Goal: Task Accomplishment & Management: Manage account settings

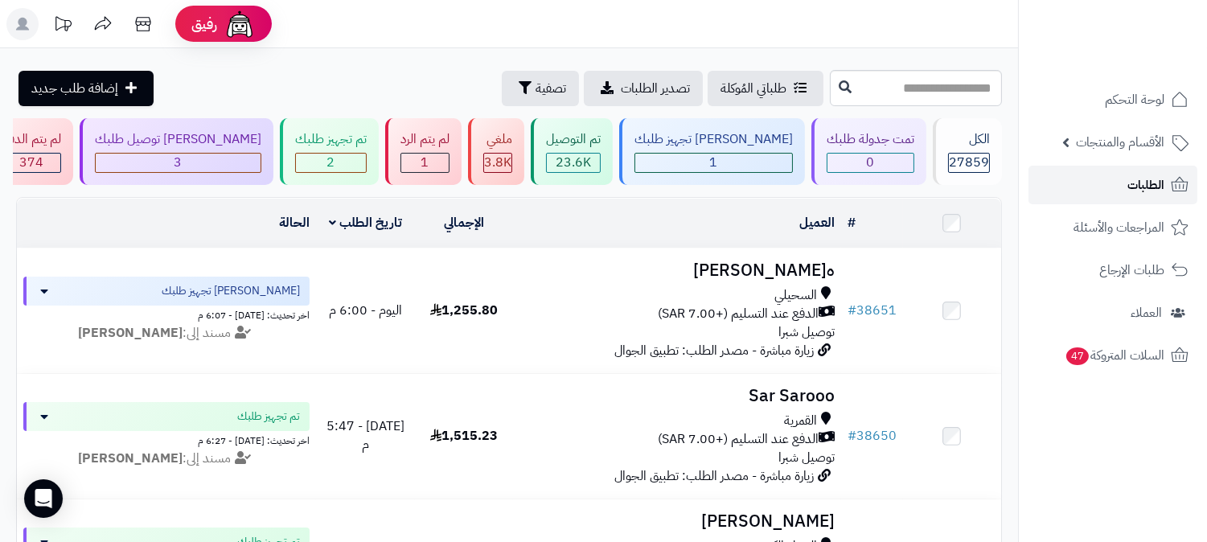
click at [1150, 189] on span "الطلبات" at bounding box center [1145, 185] width 37 height 23
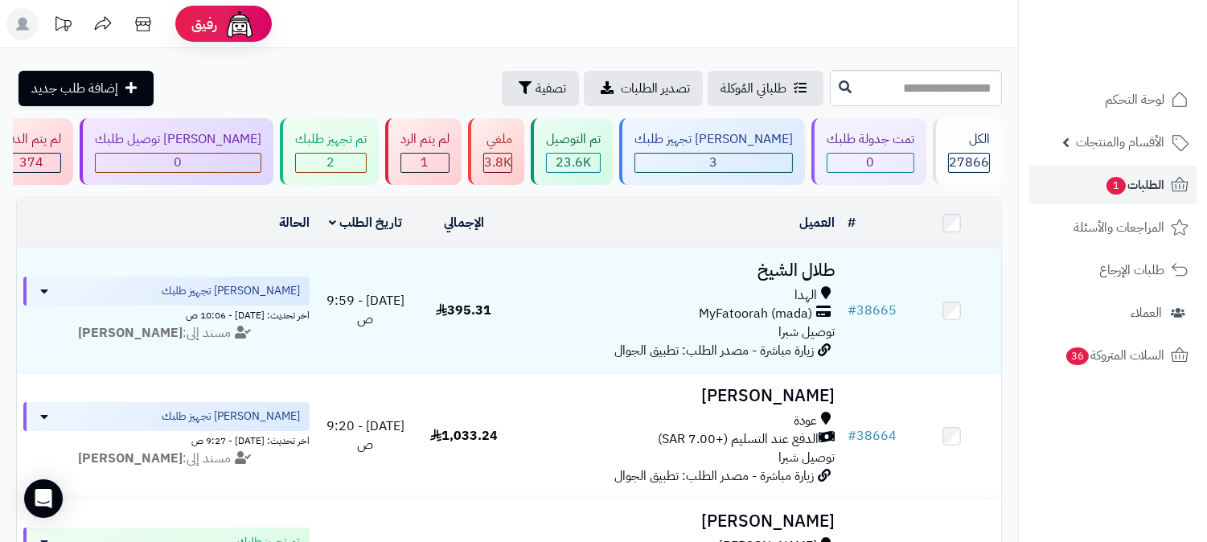
click at [30, 27] on rect at bounding box center [22, 24] width 32 height 32
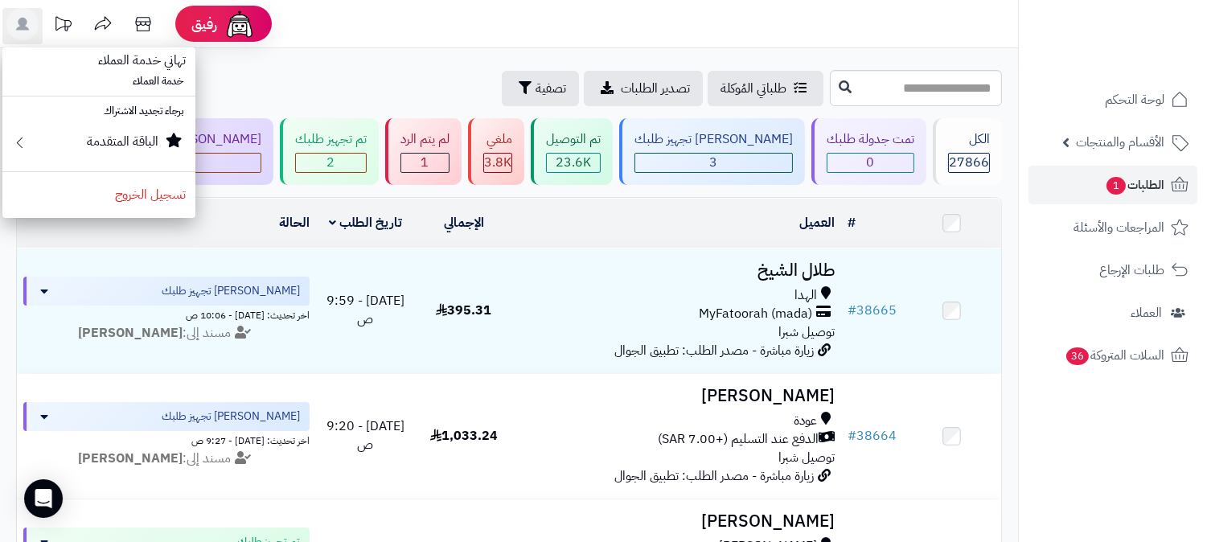
click at [297, 71] on div "طلباتي المُوكلة تصدير الطلبات تصفية إضافة طلب جديد" at bounding box center [421, 88] width 810 height 35
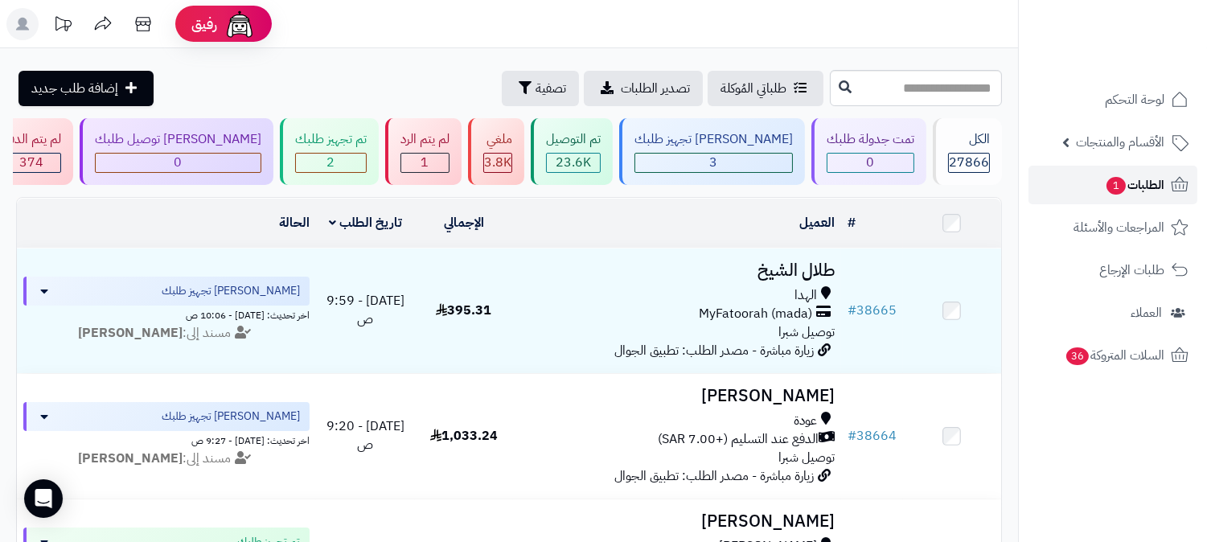
click at [1129, 187] on span "الطلبات 1" at bounding box center [1134, 185] width 59 height 23
click at [1116, 191] on span "1" at bounding box center [1115, 185] width 20 height 18
click at [1158, 175] on span "الطلبات 1" at bounding box center [1134, 185] width 59 height 23
click at [366, 159] on div "2" at bounding box center [331, 163] width 70 height 18
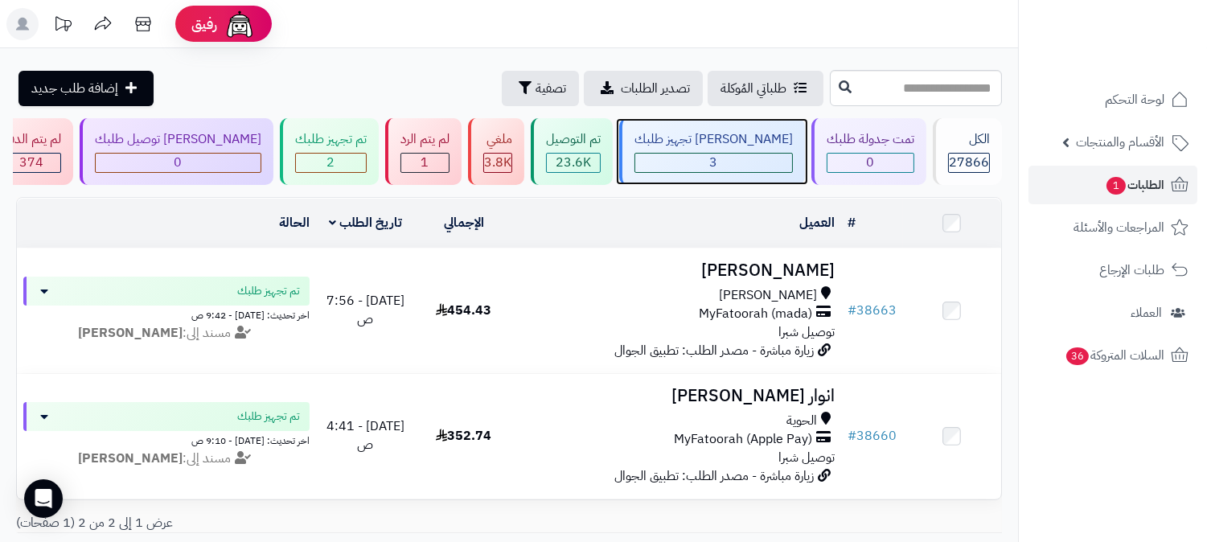
click at [718, 162] on span "3" at bounding box center [714, 162] width 8 height 19
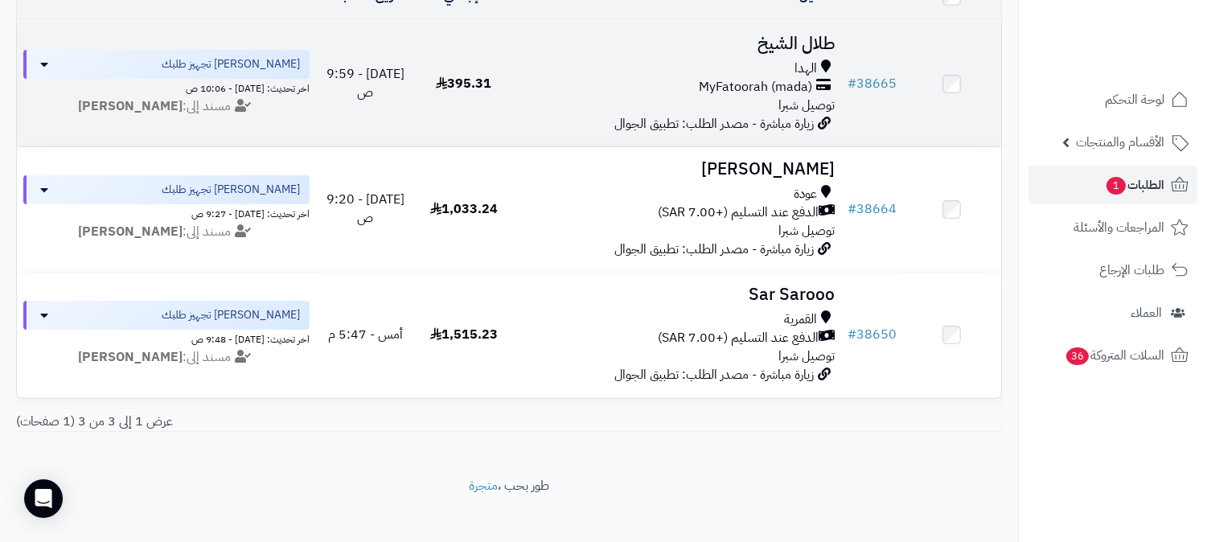
scroll to position [252, 0]
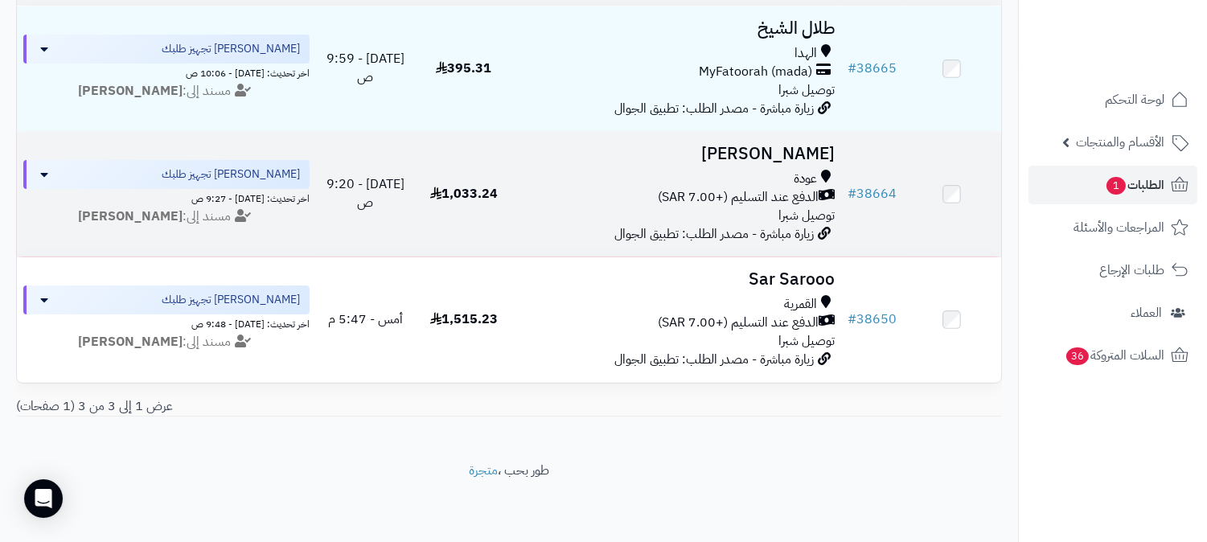
click at [782, 188] on span "الدفع عند التسليم (+7.00 SAR)" at bounding box center [738, 197] width 161 height 18
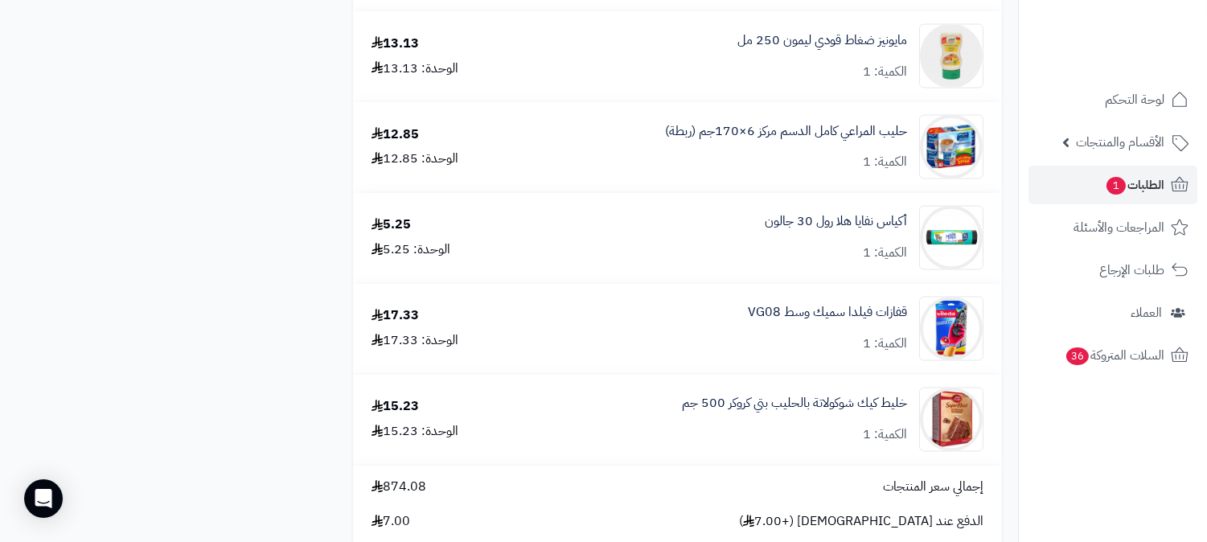
scroll to position [5806, 0]
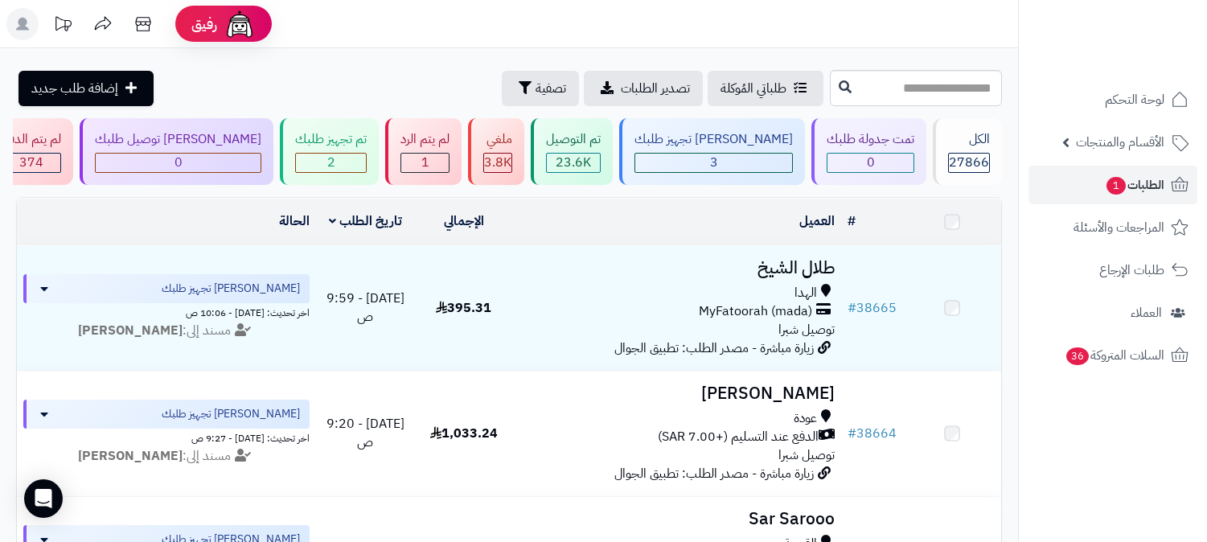
scroll to position [252, 0]
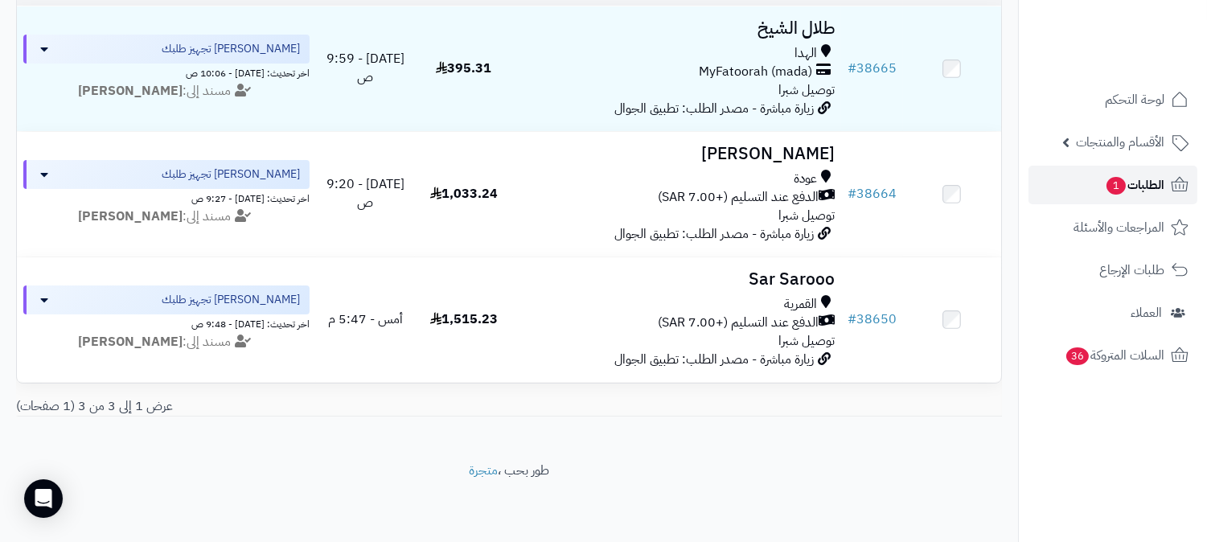
click at [1110, 185] on span "1" at bounding box center [1115, 186] width 19 height 18
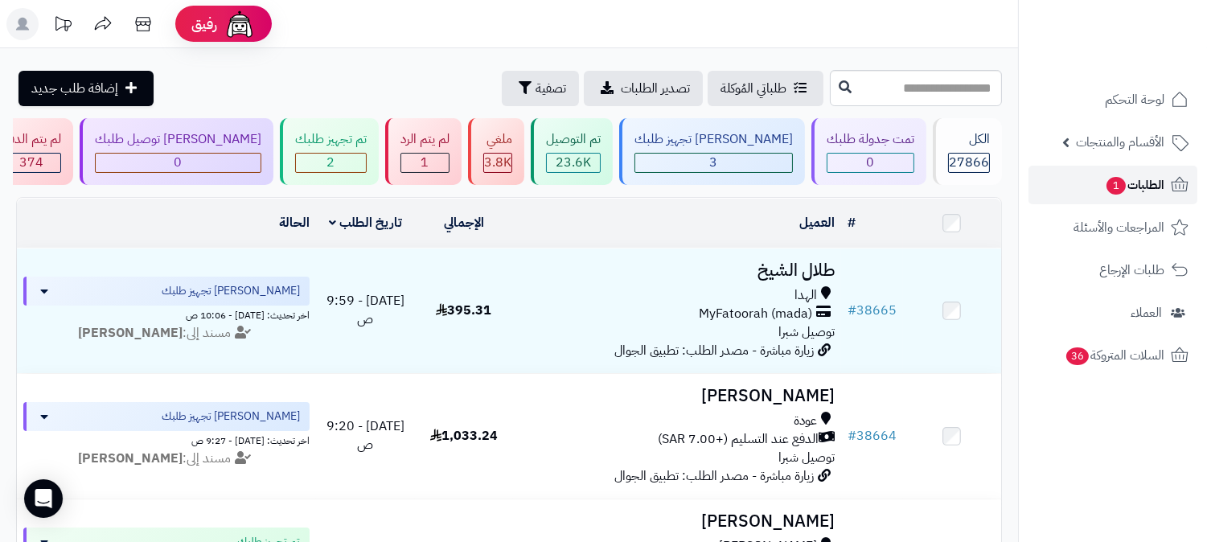
click at [1123, 195] on span "الطلبات 1" at bounding box center [1134, 185] width 59 height 23
click at [1142, 180] on span "الطلبات" at bounding box center [1145, 185] width 37 height 23
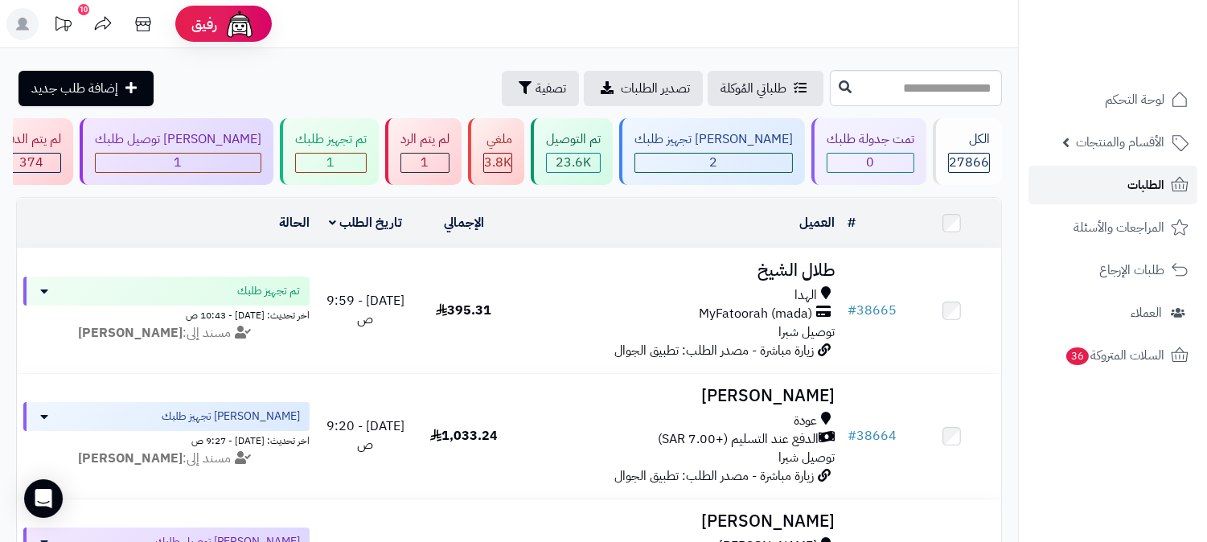
click at [1121, 180] on link "الطلبات" at bounding box center [1112, 185] width 169 height 39
click at [1134, 181] on span "الطلبات" at bounding box center [1145, 185] width 37 height 23
click at [1134, 185] on span "الطلبات" at bounding box center [1145, 185] width 37 height 23
